Goal: Transaction & Acquisition: Purchase product/service

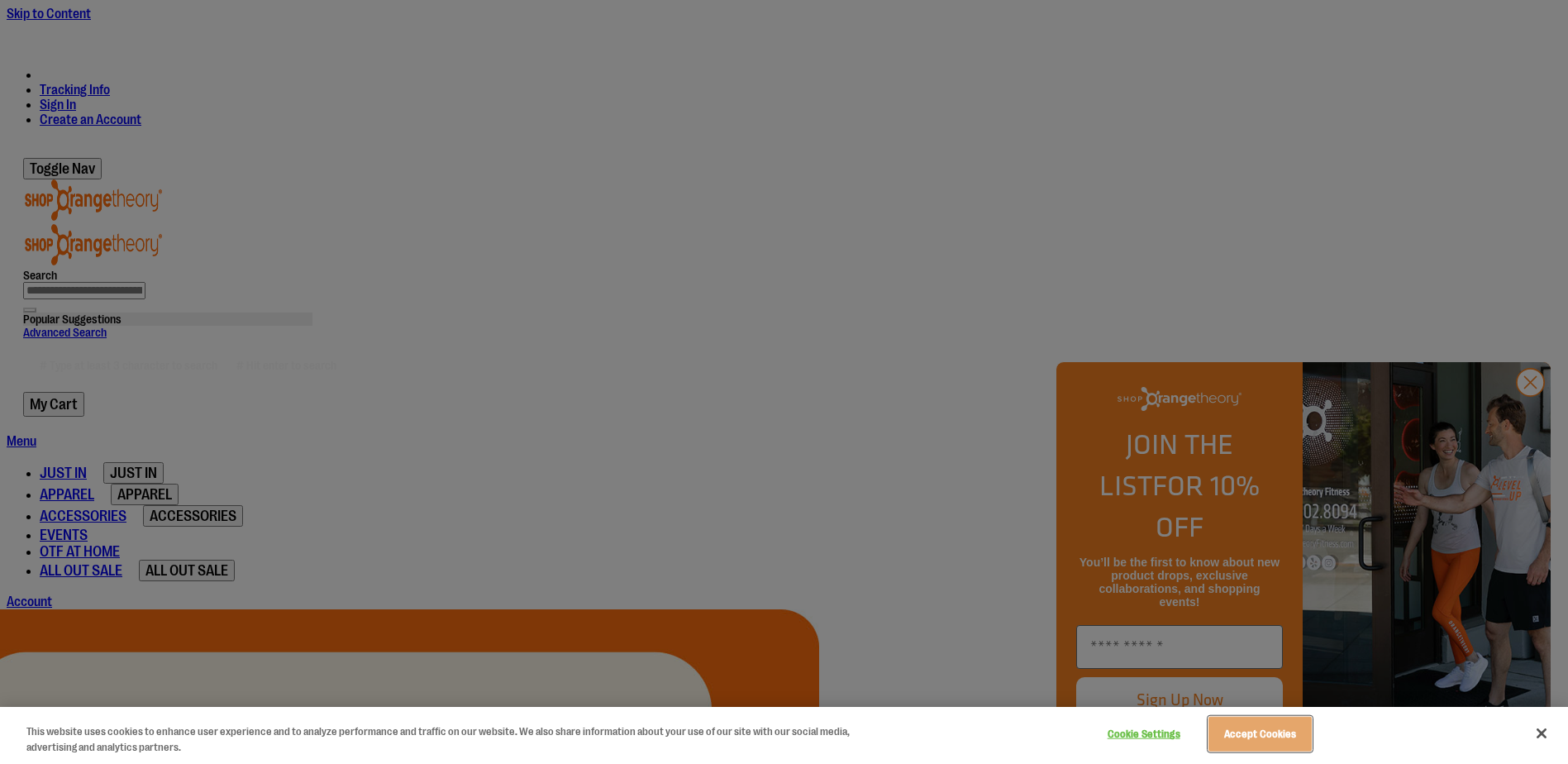
click at [1251, 745] on button "Accept Cookies" at bounding box center [1260, 734] width 103 height 35
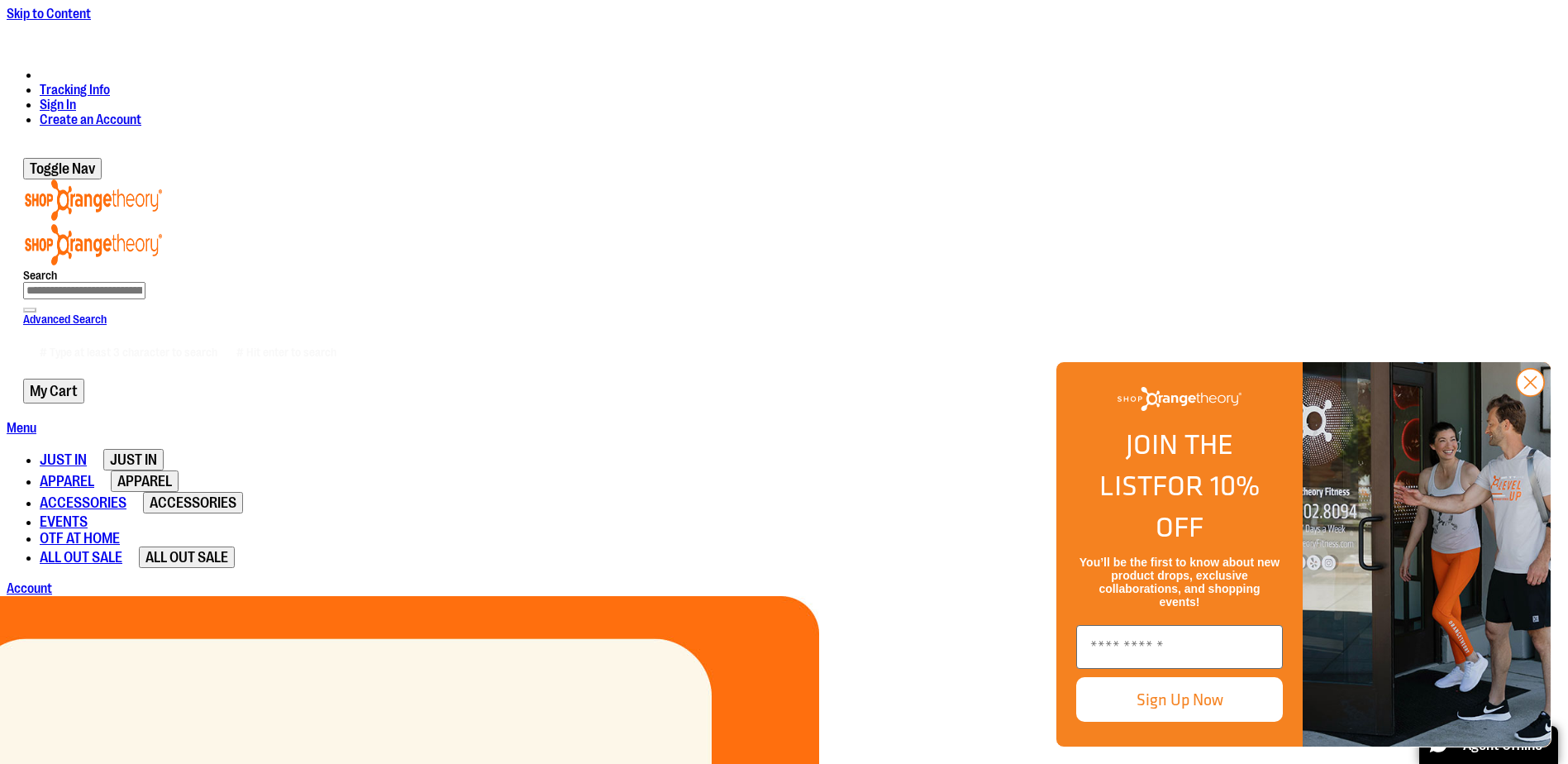
click at [1524, 396] on circle "Close dialog" at bounding box center [1530, 382] width 28 height 28
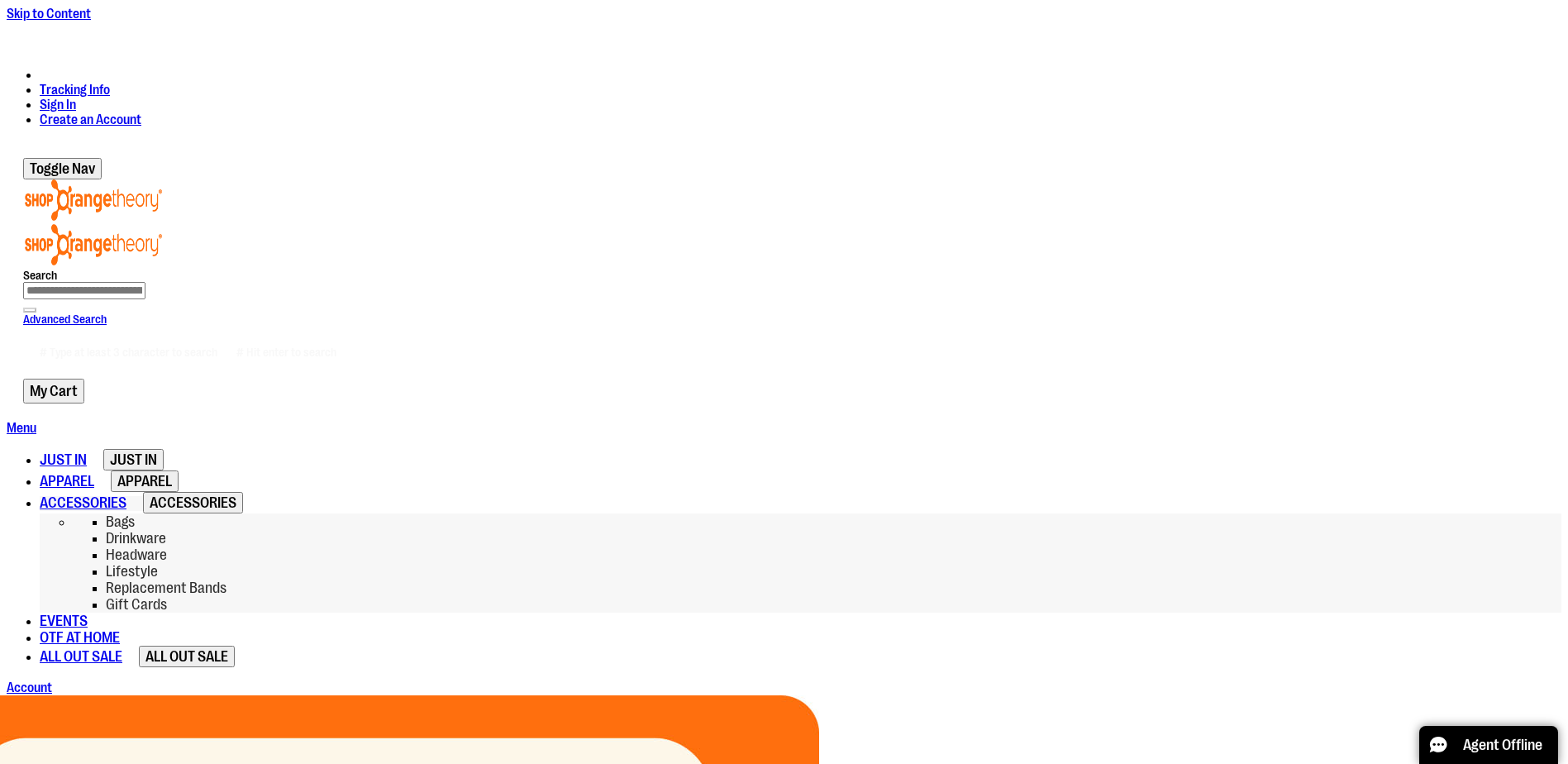
click at [226, 580] on span "Replacement Bands" at bounding box center [166, 588] width 120 height 17
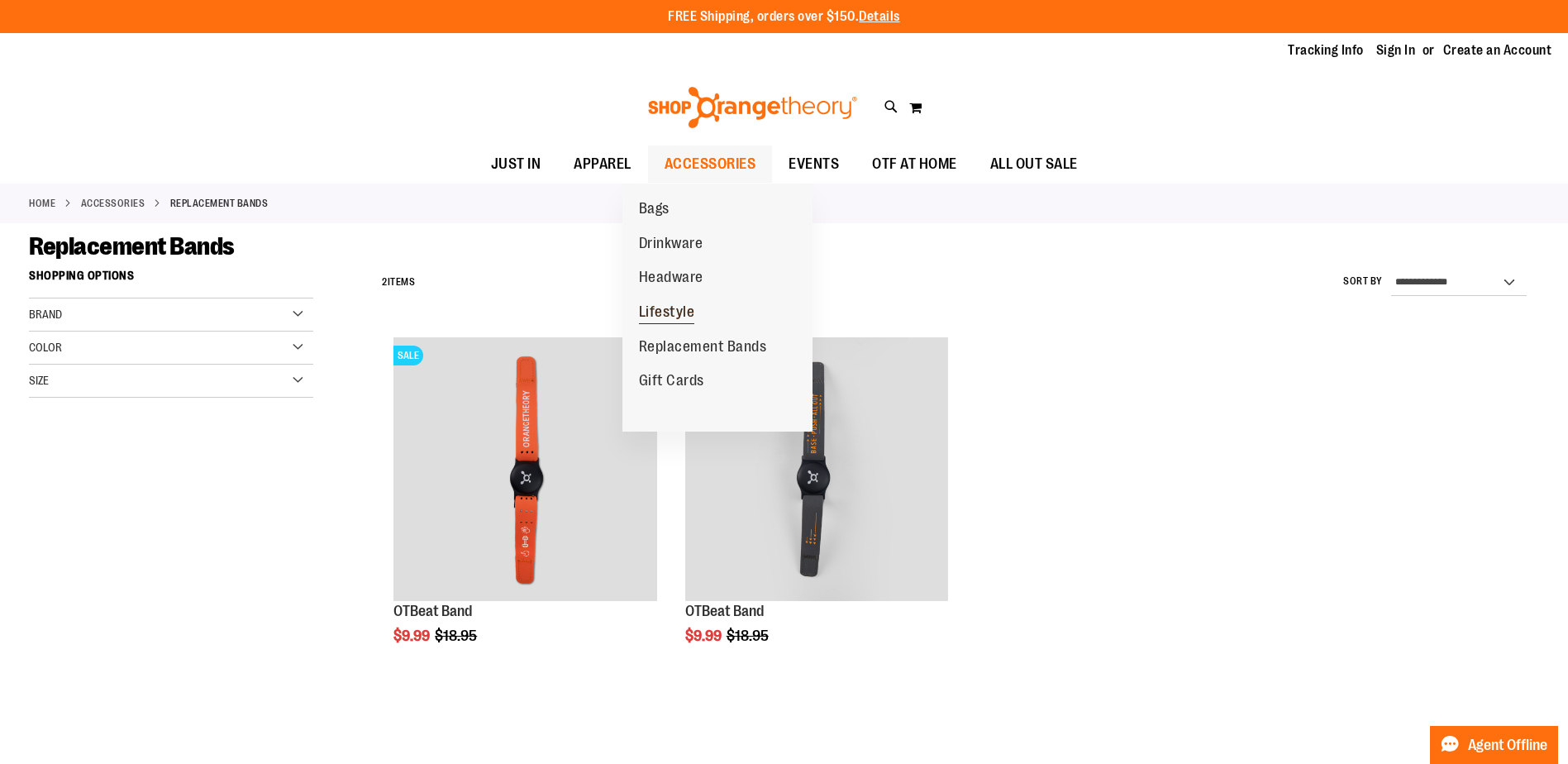
click at [675, 314] on span "Lifestyle" at bounding box center [666, 313] width 56 height 20
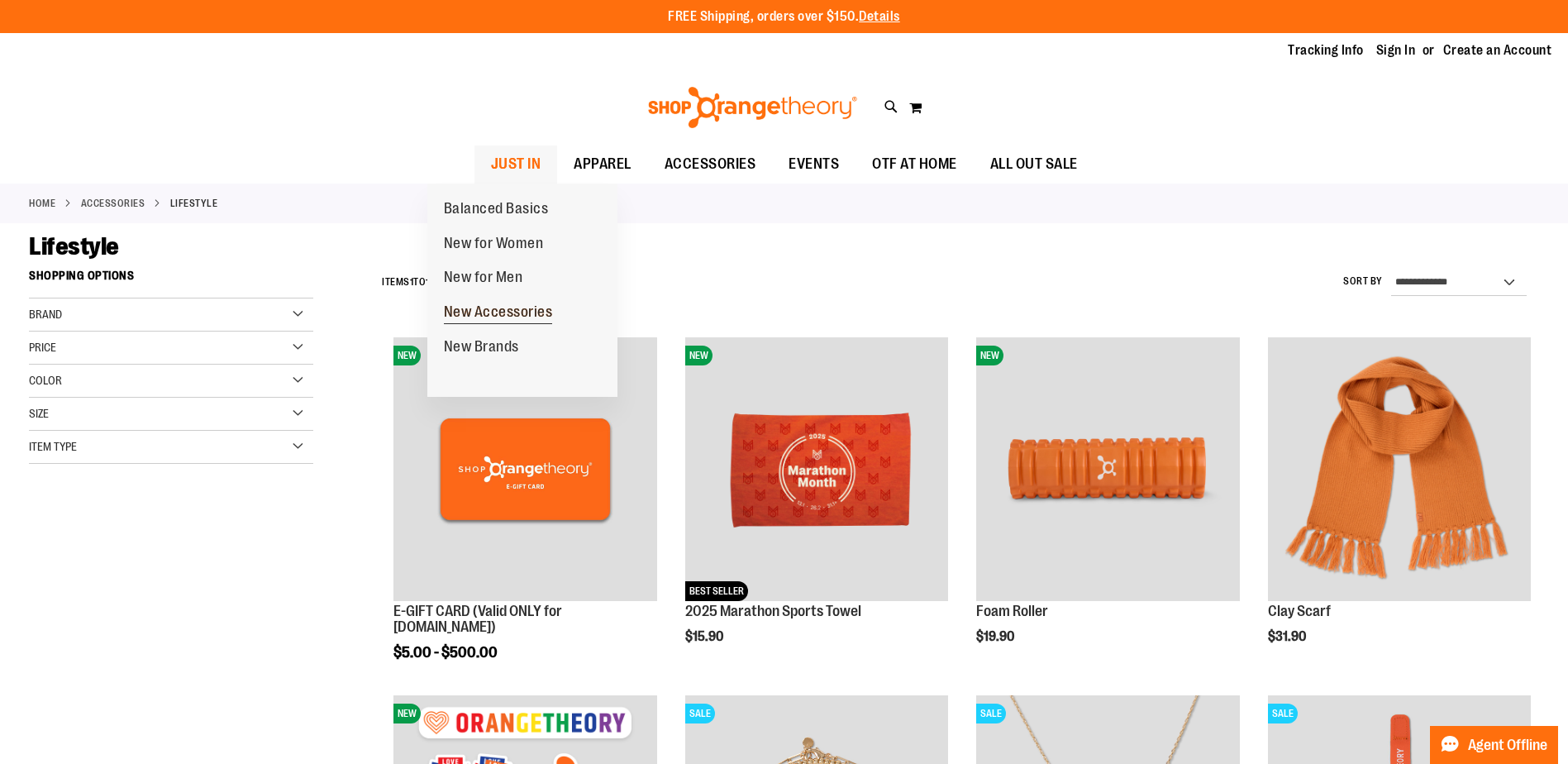
click at [525, 317] on span "New Accessories" at bounding box center [498, 313] width 110 height 20
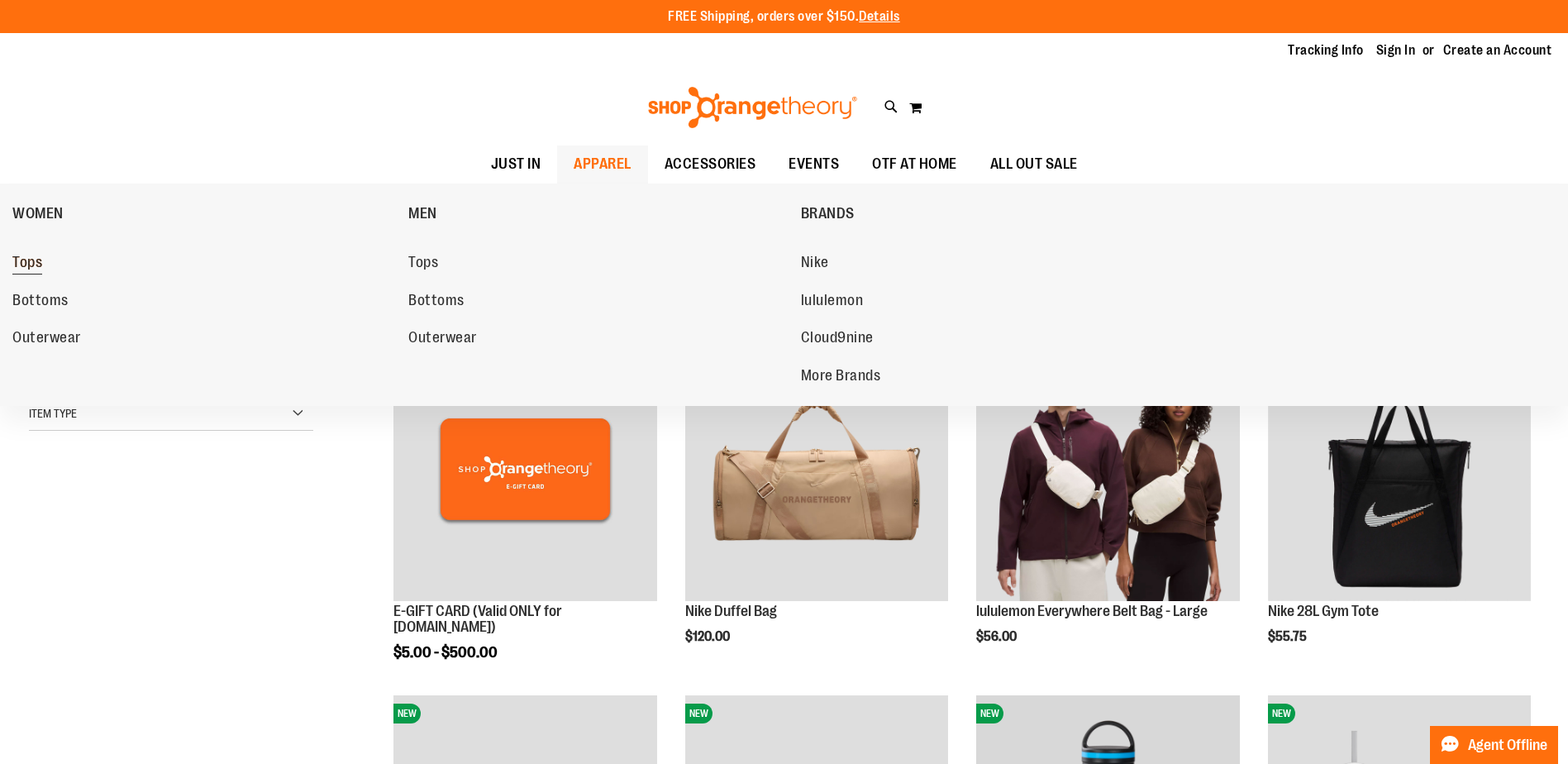
click at [42, 269] on span "Tops" at bounding box center [27, 264] width 29 height 20
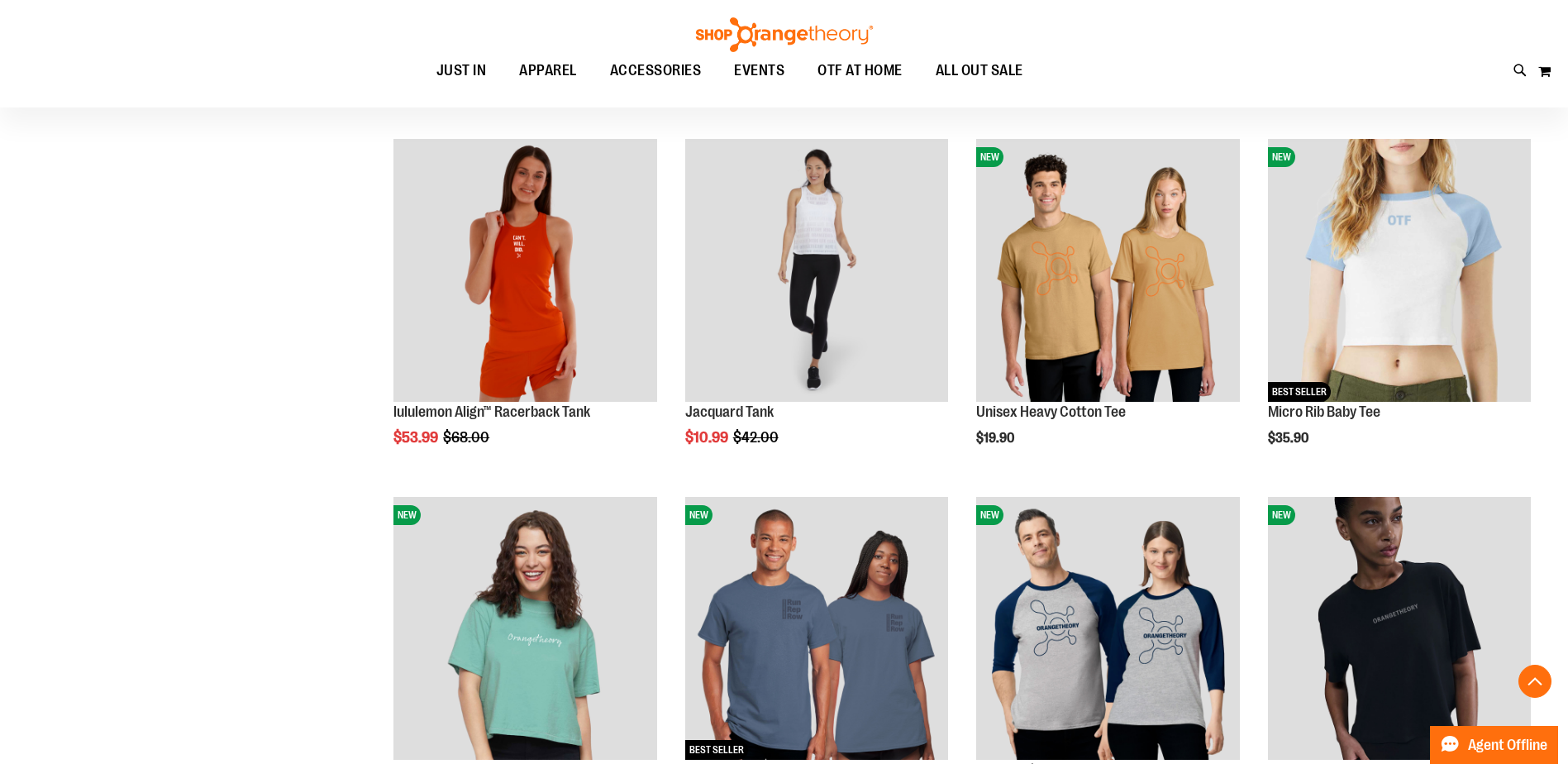
scroll to position [578, 0]
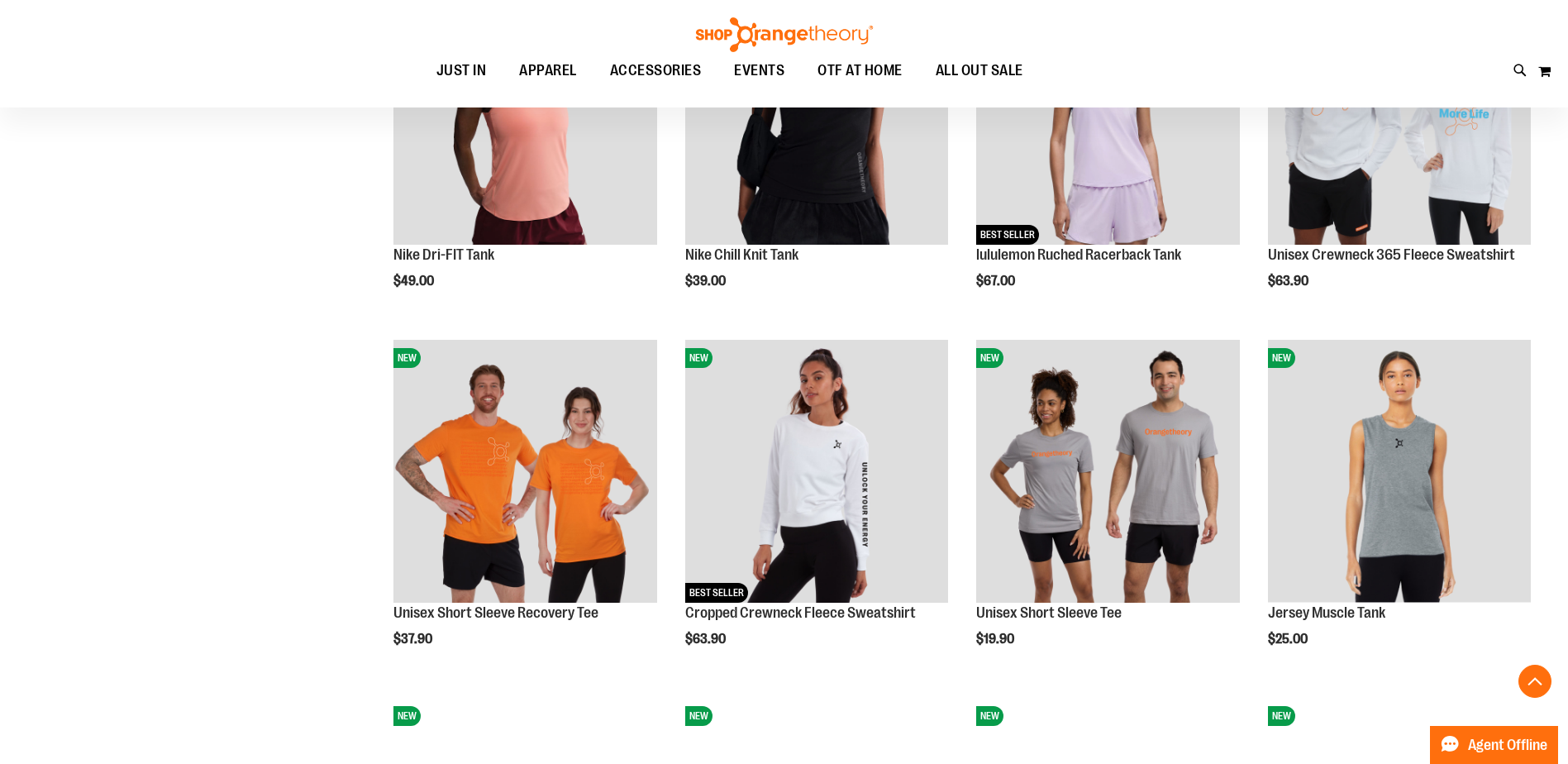
scroll to position [1652, 0]
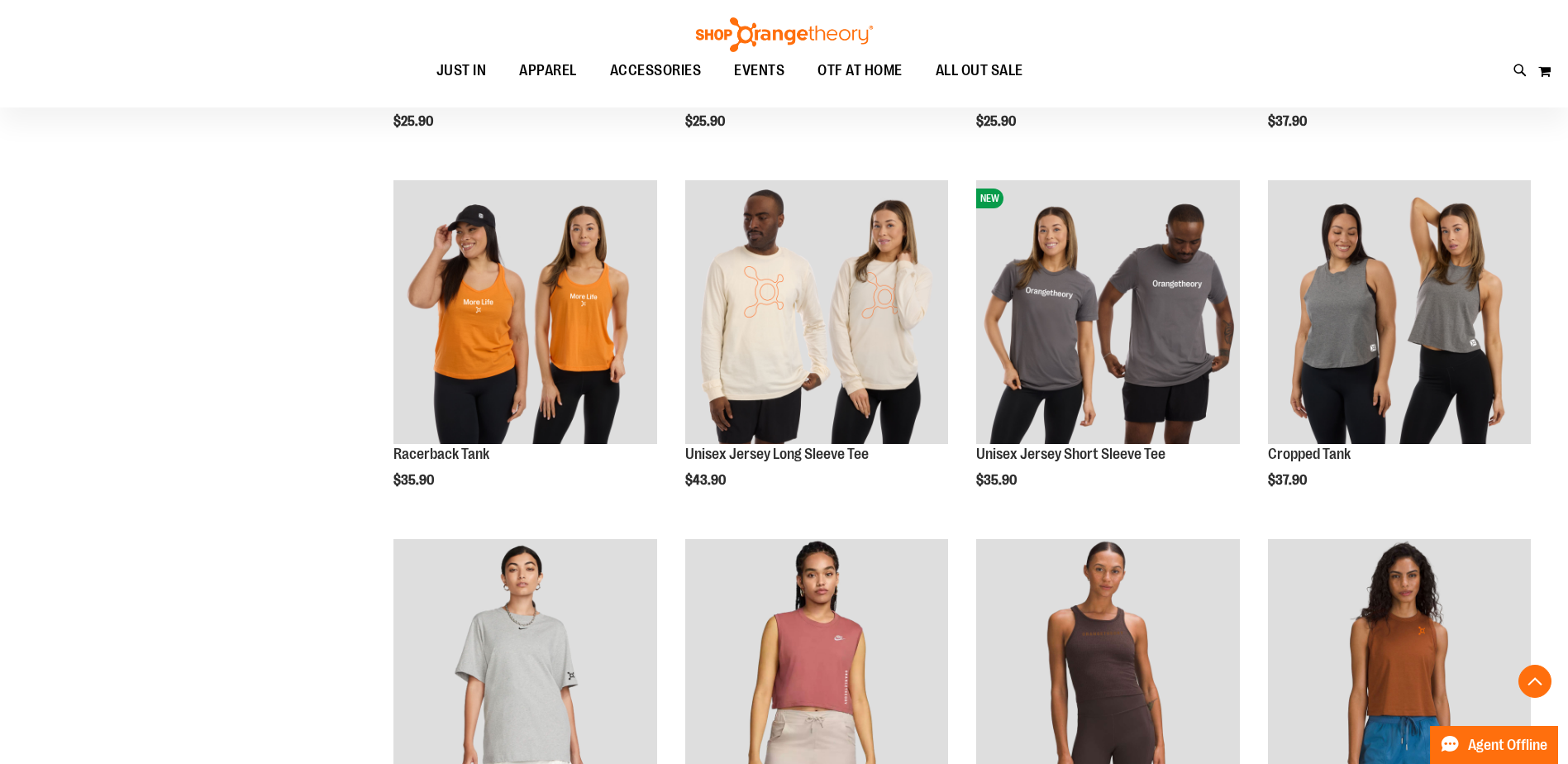
scroll to position [2809, 0]
